Goal: Task Accomplishment & Management: Use online tool/utility

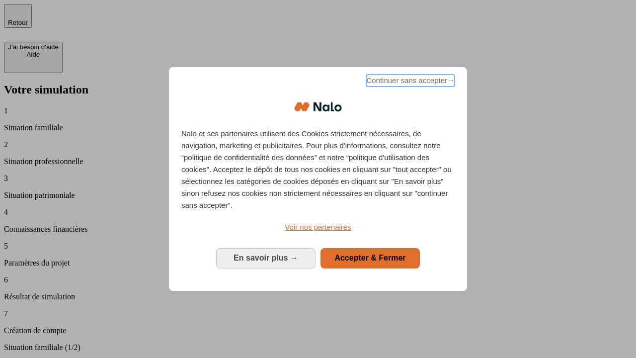
click at [410, 82] on span "Continuer sans accepter →" at bounding box center [410, 81] width 88 height 12
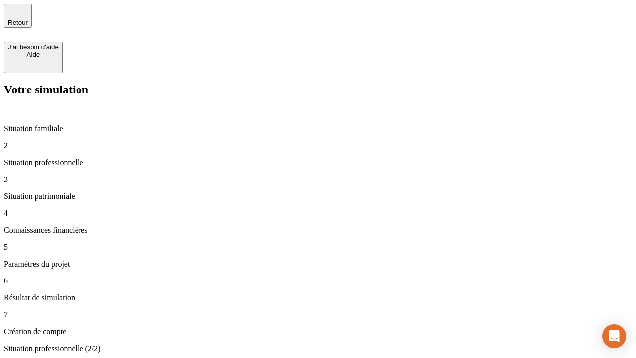
type input "30 000"
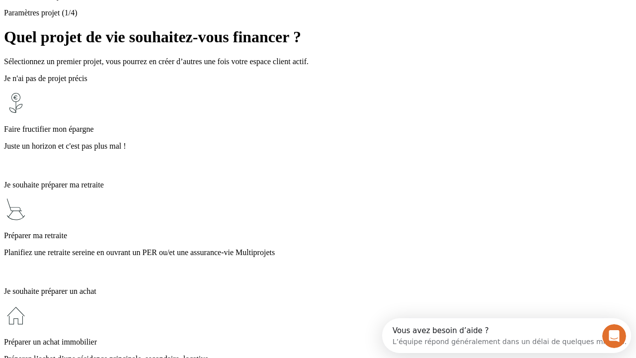
scroll to position [9, 0]
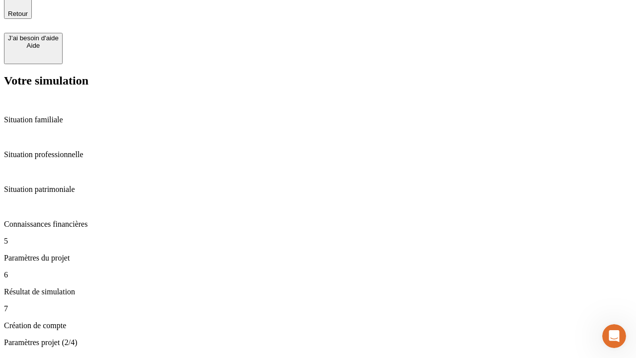
type input "25"
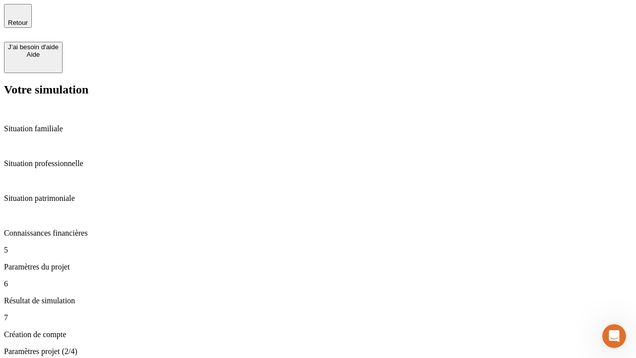
type input "1 000"
type input "640"
